Goal: Browse casually

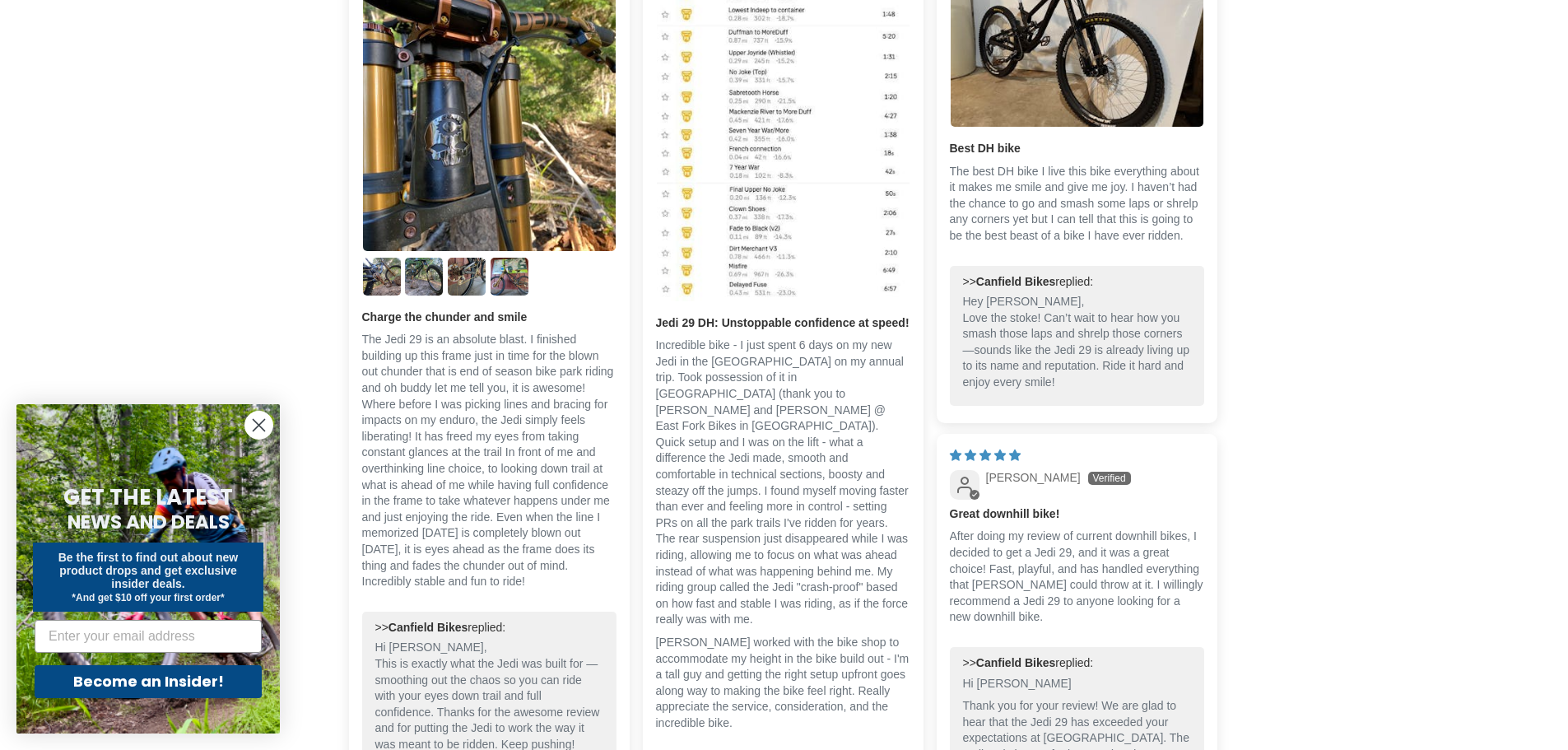
scroll to position [2961, 0]
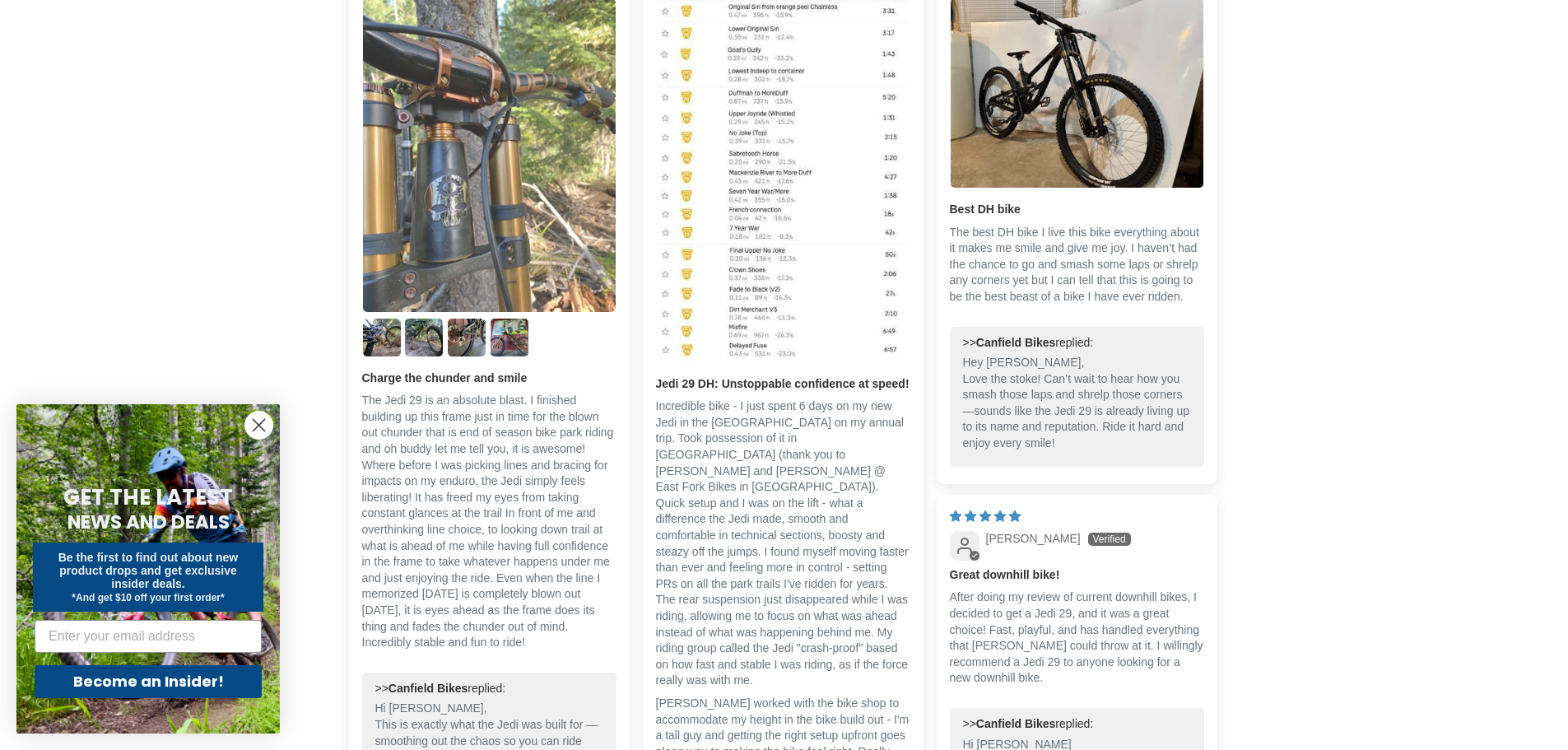
click at [389, 260] on img "Link to user picture 1" at bounding box center [489, 155] width 253 height 315
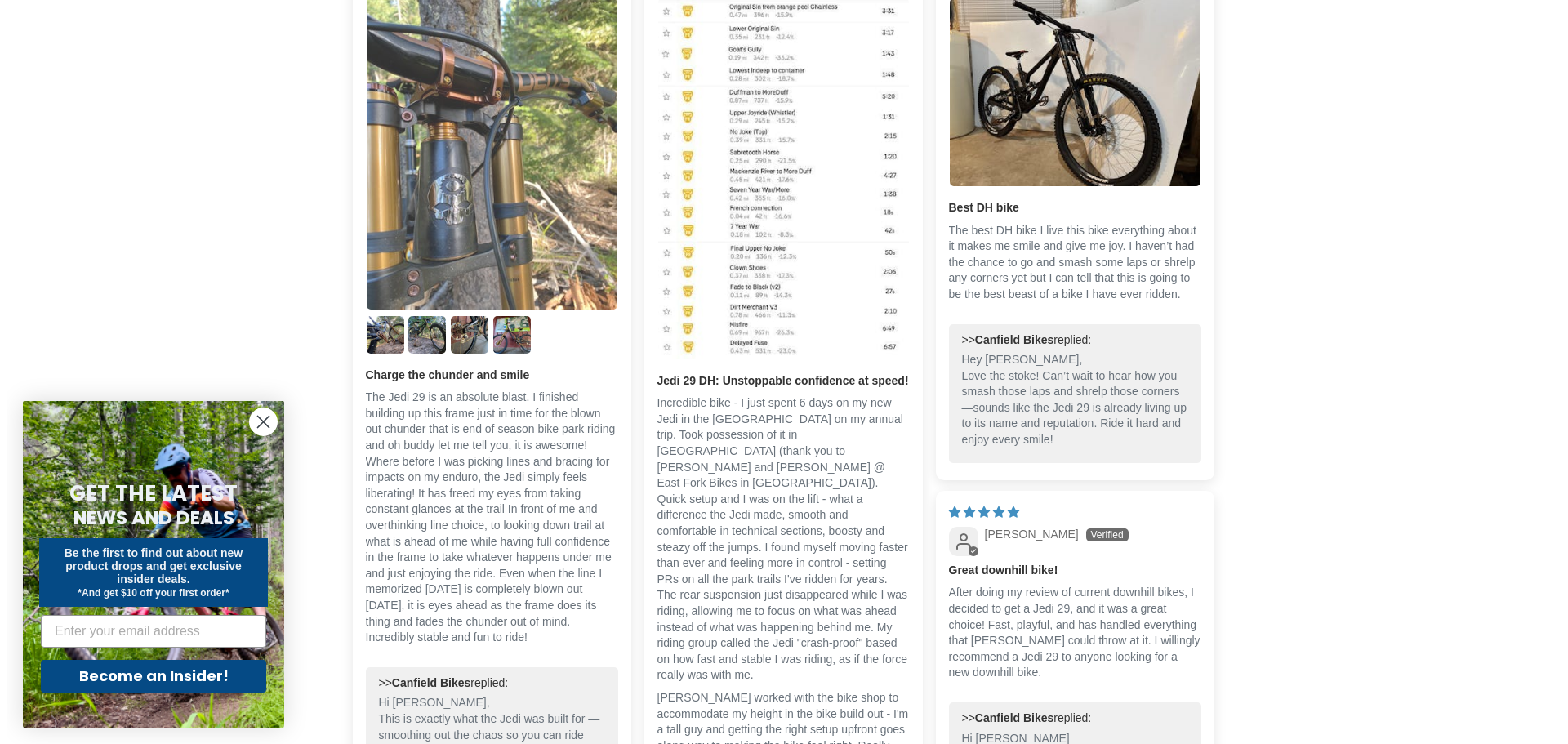
scroll to position [0, 0]
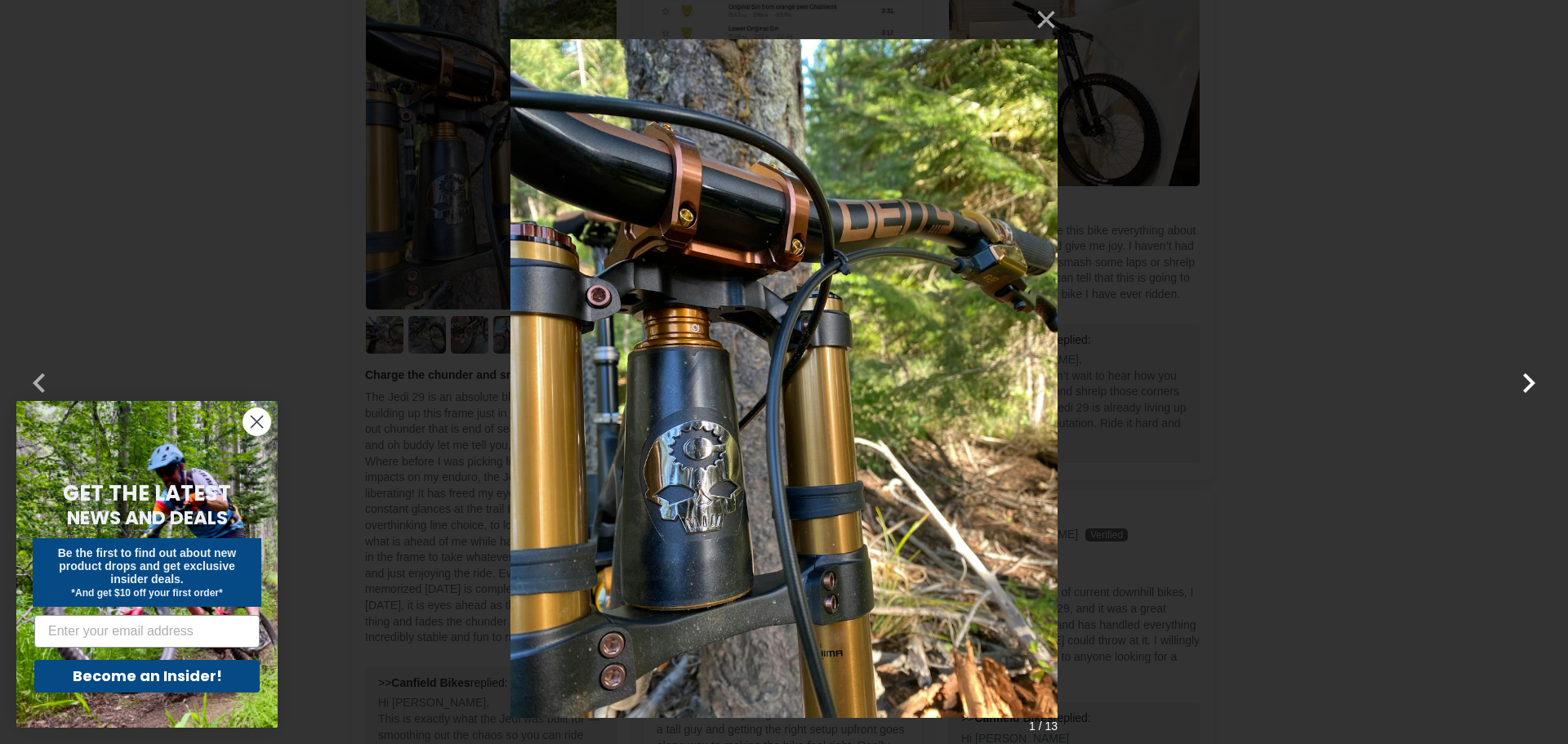
click at [1523, 382] on button "button" at bounding box center [1528, 372] width 39 height 39
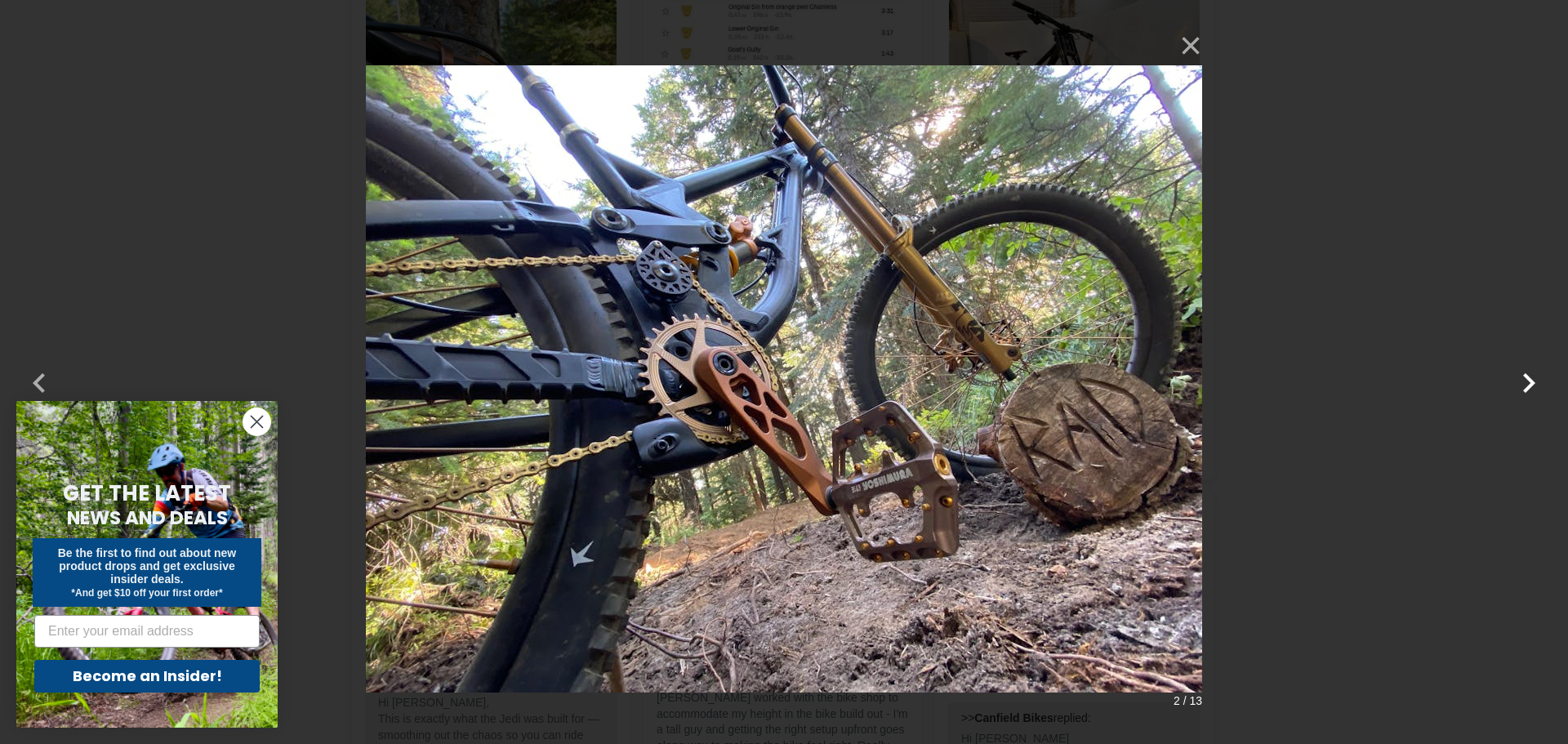
click at [1523, 382] on button "button" at bounding box center [1528, 372] width 39 height 39
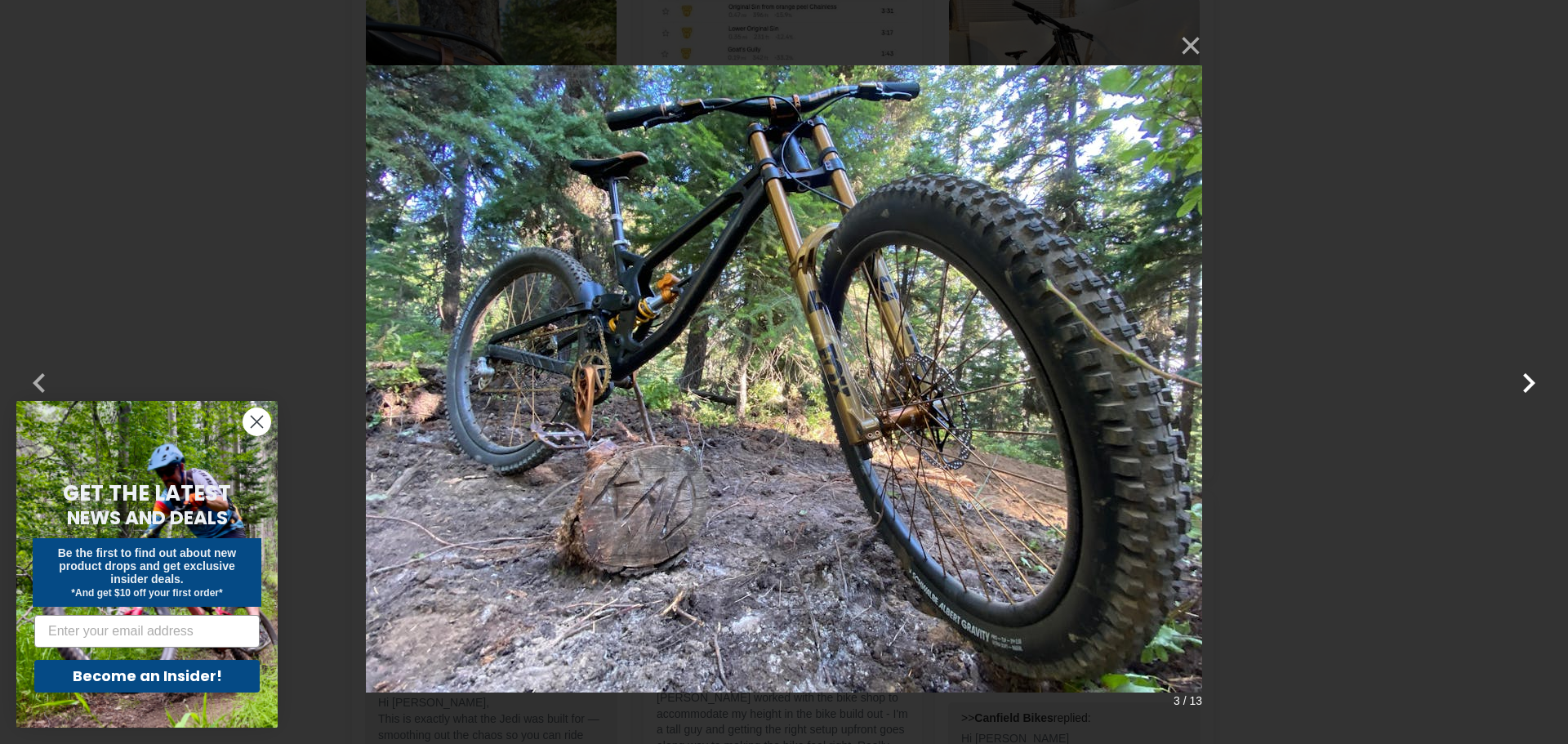
click at [1523, 382] on button "button" at bounding box center [1528, 372] width 39 height 39
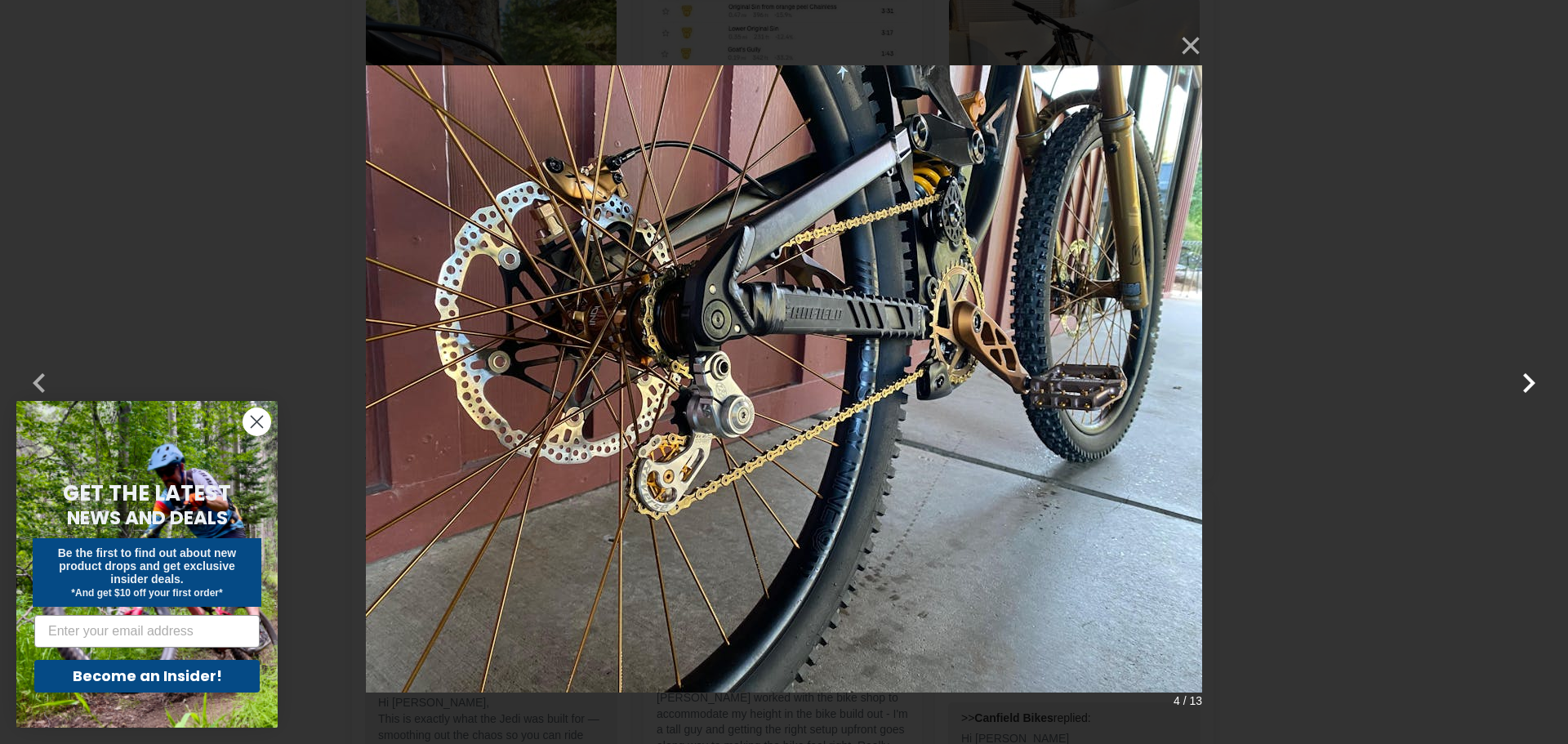
click at [1526, 384] on button "button" at bounding box center [1528, 372] width 39 height 39
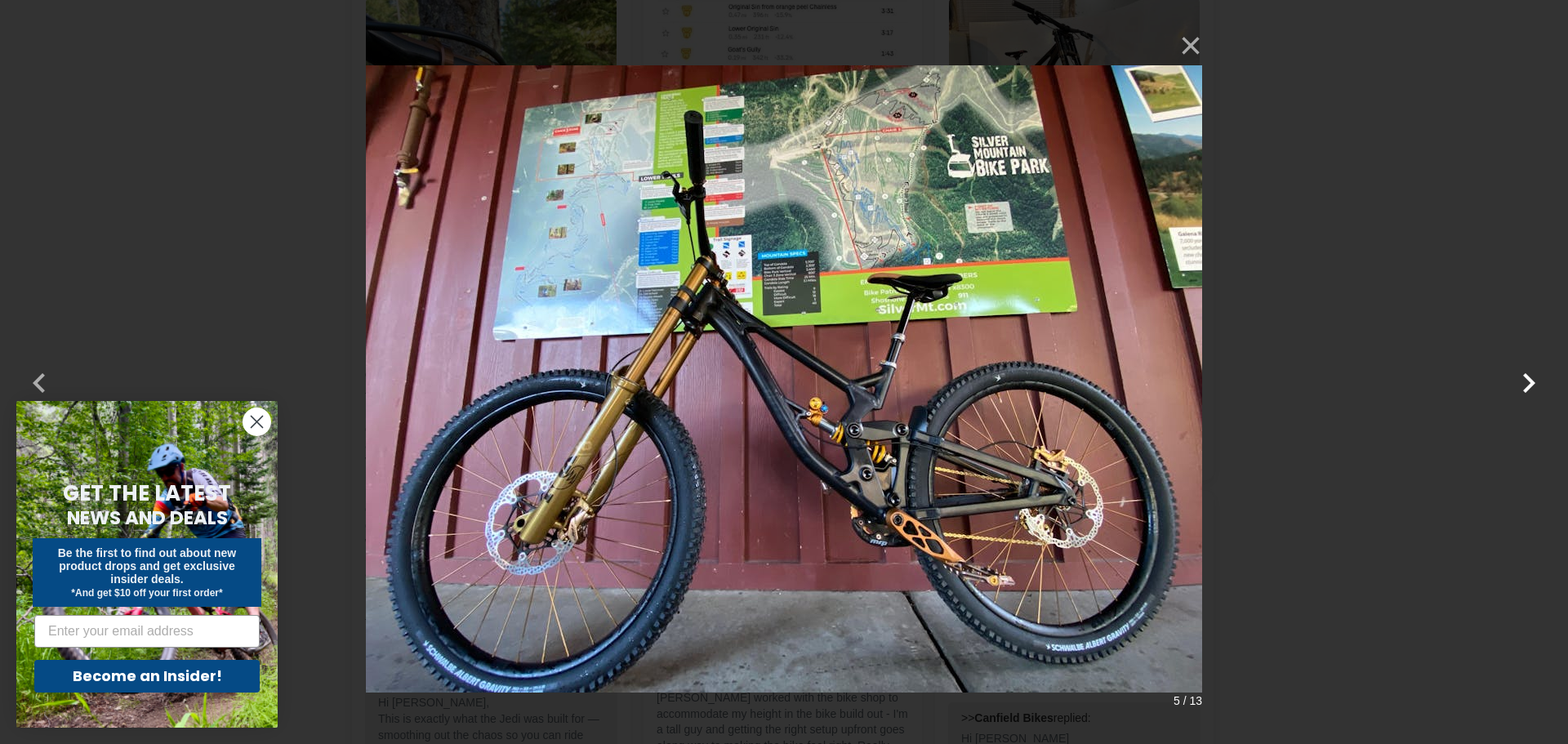
click at [1526, 384] on button "button" at bounding box center [1528, 372] width 39 height 39
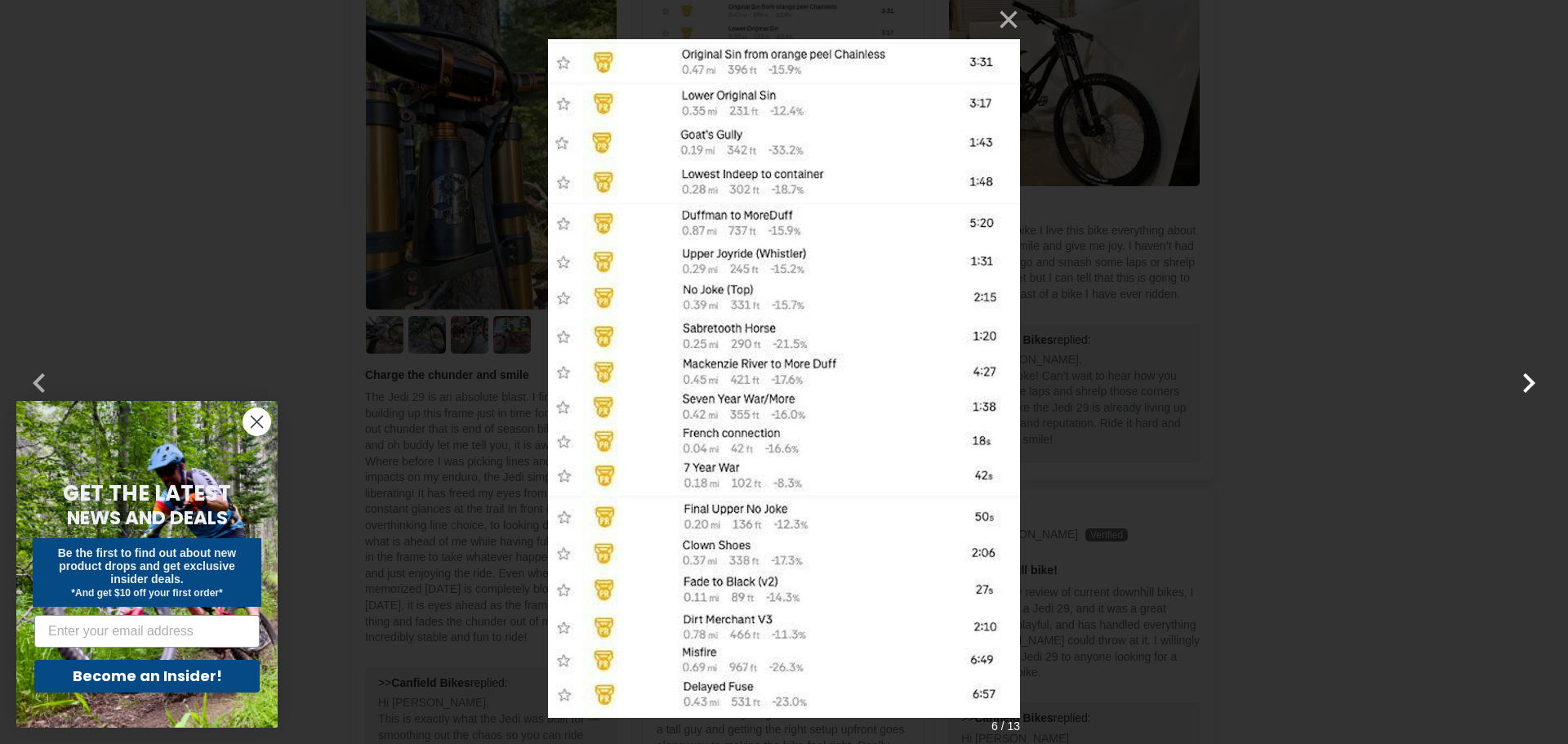
click at [1526, 384] on button "button" at bounding box center [1528, 372] width 39 height 39
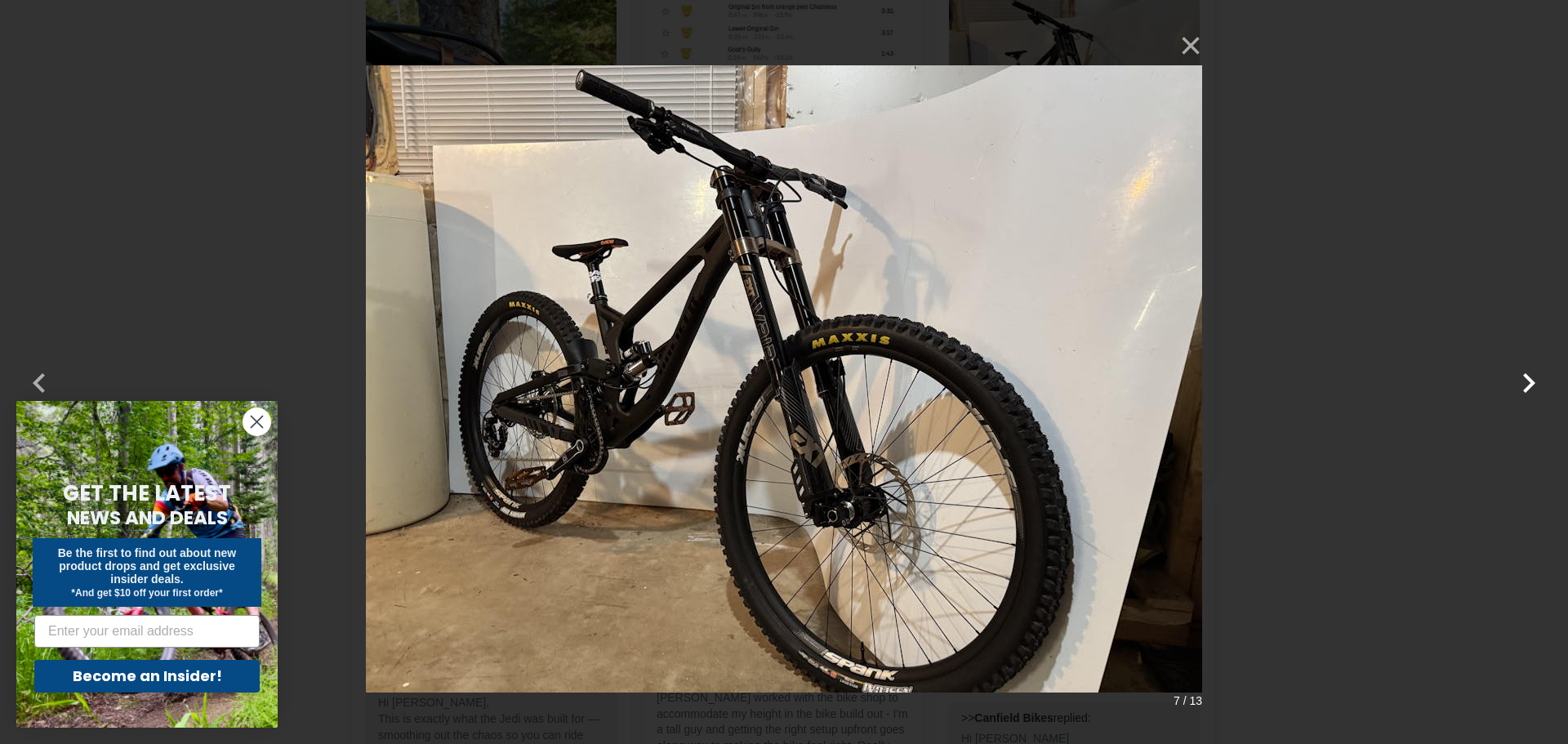
click at [1524, 380] on button "button" at bounding box center [1528, 372] width 39 height 39
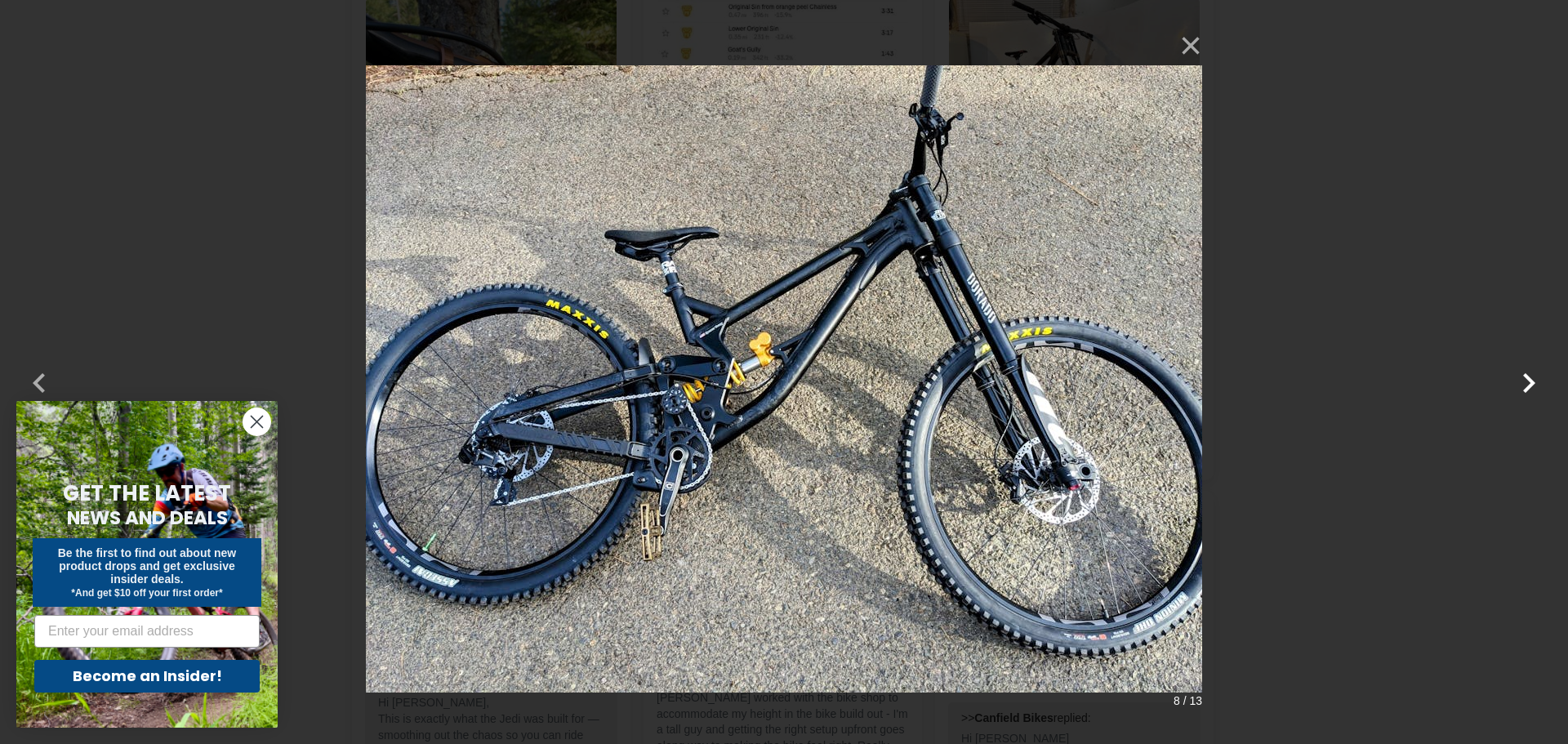
click at [1536, 377] on button "button" at bounding box center [1528, 372] width 39 height 39
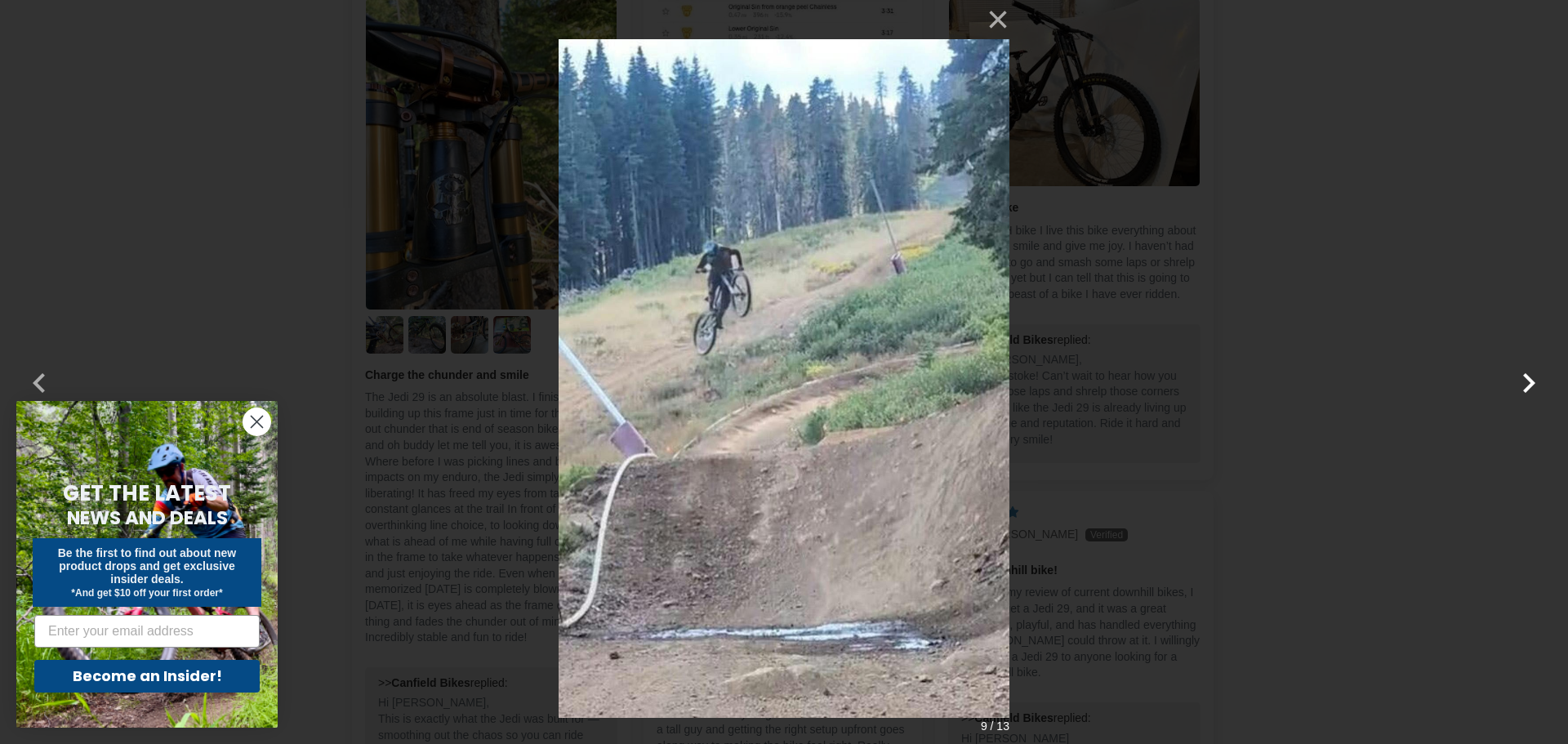
click at [1536, 377] on button "button" at bounding box center [1528, 372] width 39 height 39
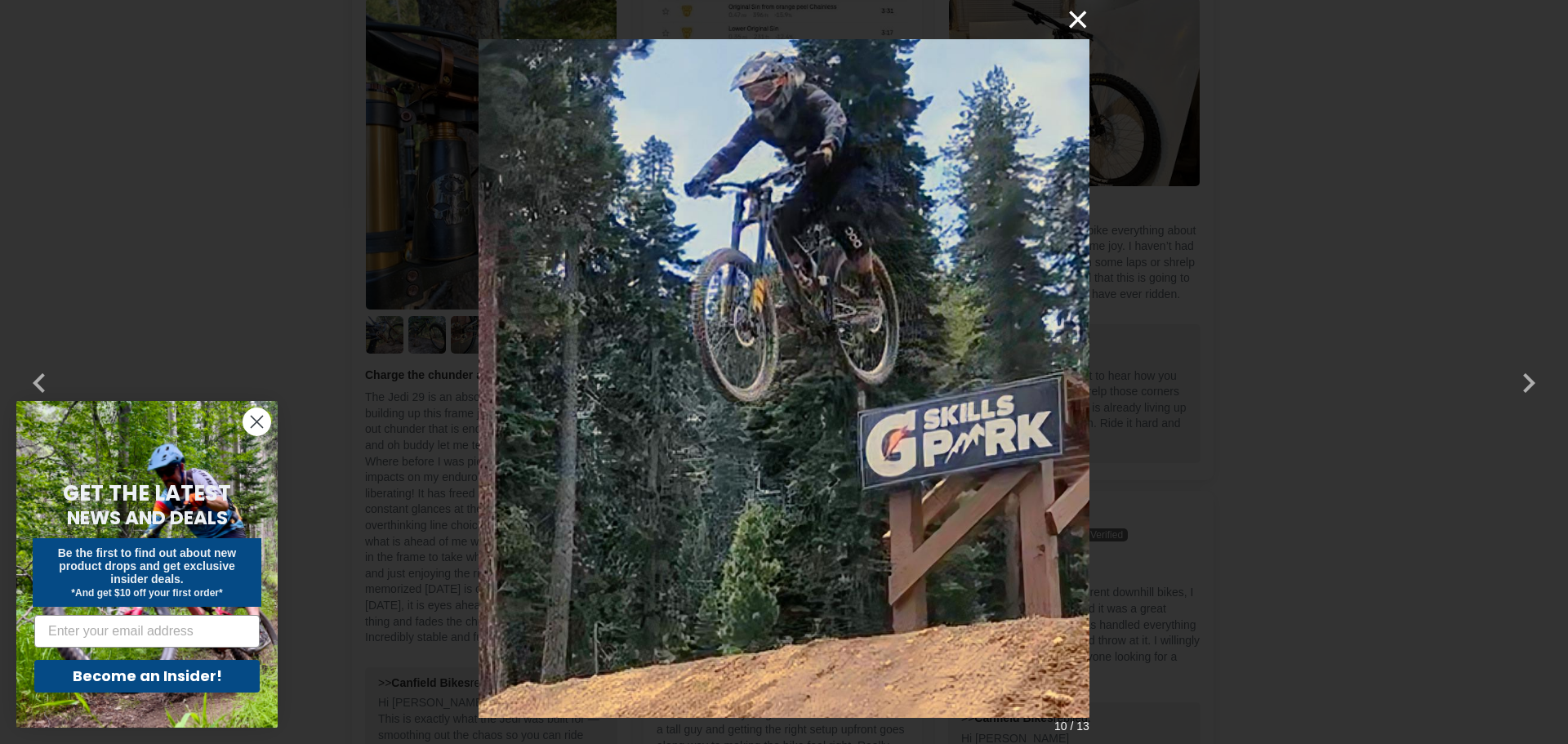
click at [1080, 15] on button "×" at bounding box center [1069, 19] width 39 height 39
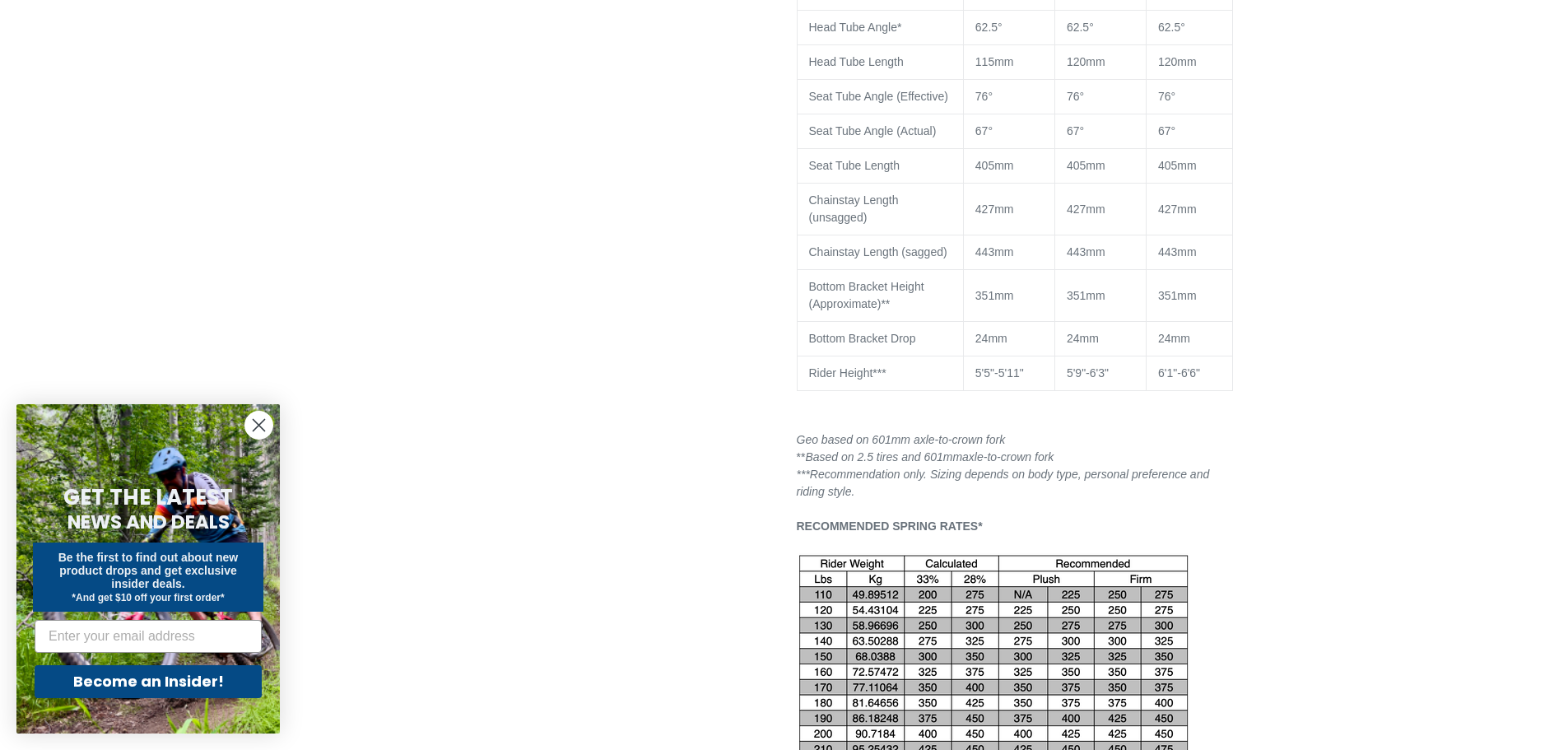
scroll to position [1721, 0]
